Goal: Transaction & Acquisition: Purchase product/service

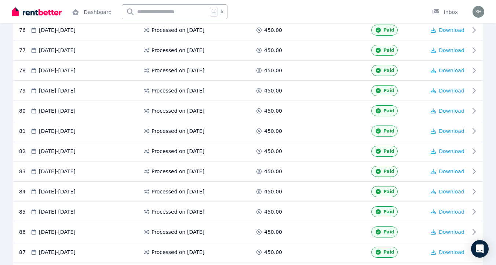
scroll to position [1778, 0]
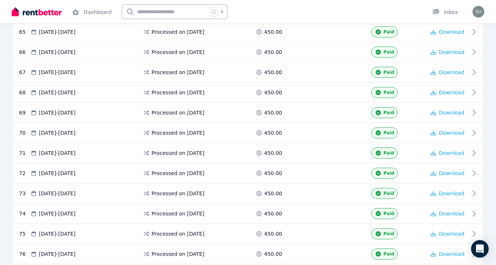
scroll to position [1790, 0]
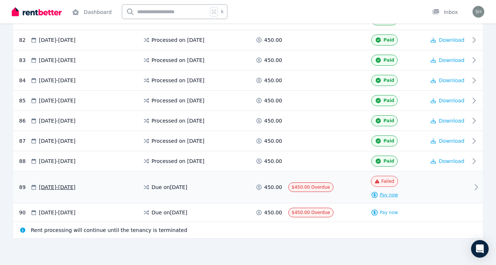
click at [376, 196] on icon at bounding box center [374, 194] width 7 height 7
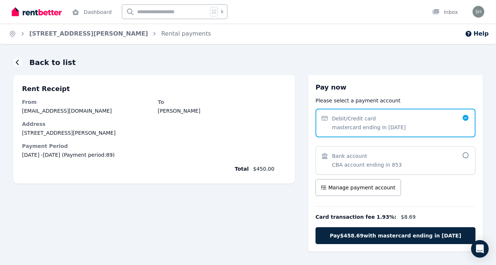
click at [407, 164] on span "Bank account CBA account ending in 853" at bounding box center [392, 160] width 140 height 16
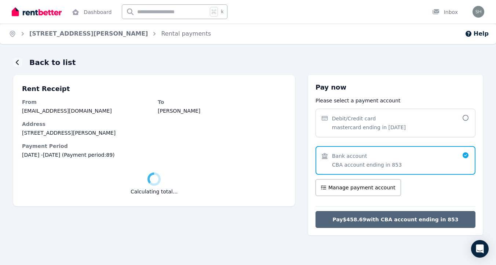
click at [394, 222] on span "Pay $458.69 with CBA account ending in 853" at bounding box center [396, 219] width 126 height 7
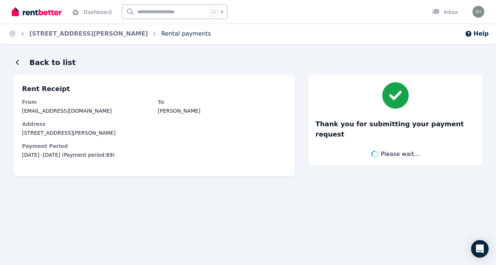
click at [161, 32] on link "Rental payments" at bounding box center [186, 33] width 50 height 7
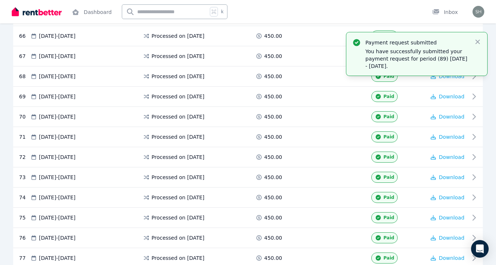
scroll to position [1790, 0]
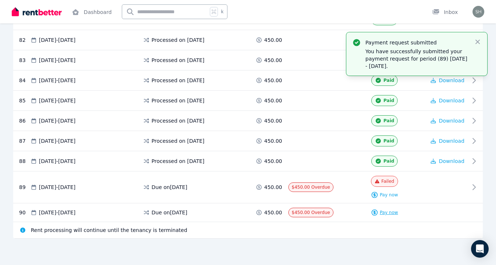
click at [385, 209] on div "Pay now" at bounding box center [384, 212] width 27 height 7
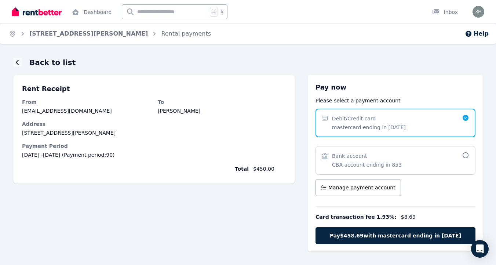
click at [437, 160] on span "Bank account CBA account ending in 853" at bounding box center [392, 160] width 140 height 16
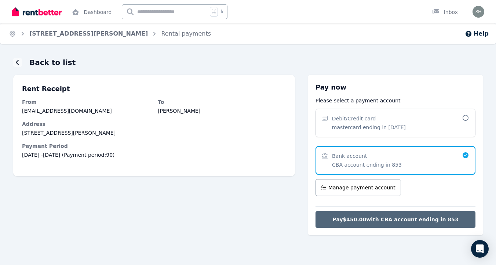
click at [420, 218] on span "Pay $450.00 with CBA account ending in 853" at bounding box center [396, 219] width 126 height 7
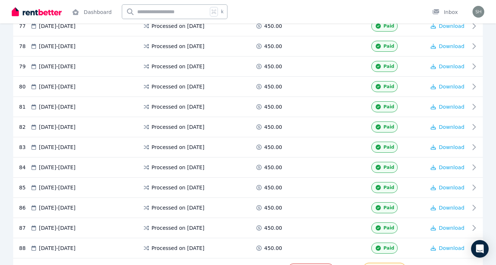
scroll to position [1796, 0]
